Goal: Browse casually

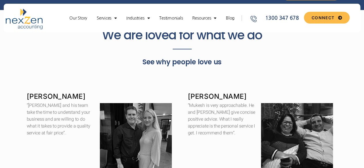
scroll to position [1093, 0]
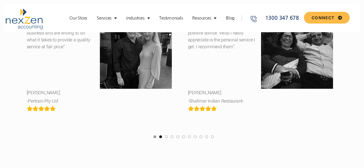
click at [159, 137] on link at bounding box center [160, 138] width 3 height 7
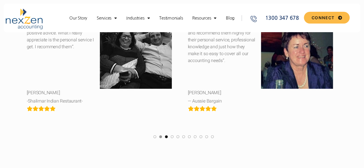
click at [167, 137] on link at bounding box center [166, 138] width 3 height 7
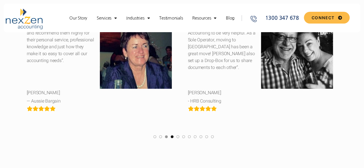
click at [171, 137] on link at bounding box center [172, 138] width 3 height 7
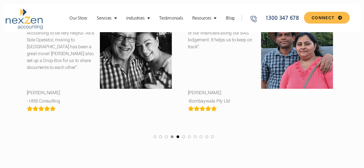
click at [179, 138] on link at bounding box center [177, 138] width 3 height 7
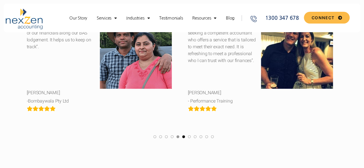
click at [182, 138] on link at bounding box center [183, 138] width 3 height 7
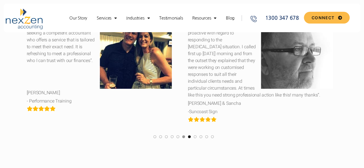
click at [188, 138] on link at bounding box center [189, 138] width 3 height 7
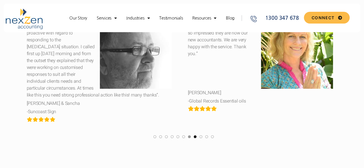
click at [194, 138] on link at bounding box center [195, 138] width 3 height 7
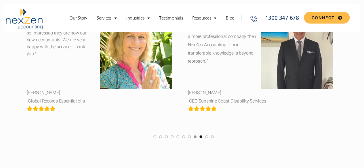
click at [201, 138] on link at bounding box center [200, 138] width 3 height 7
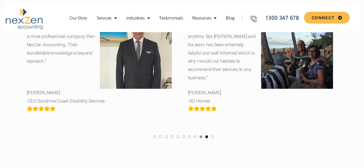
click at [207, 138] on link at bounding box center [206, 138] width 3 height 7
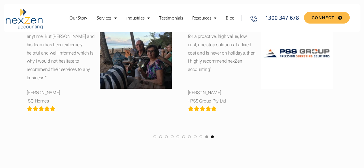
click at [211, 138] on link at bounding box center [212, 138] width 3 height 7
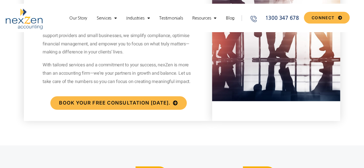
scroll to position [316, 0]
